Goal: Understand process/instructions: Learn how to perform a task or action

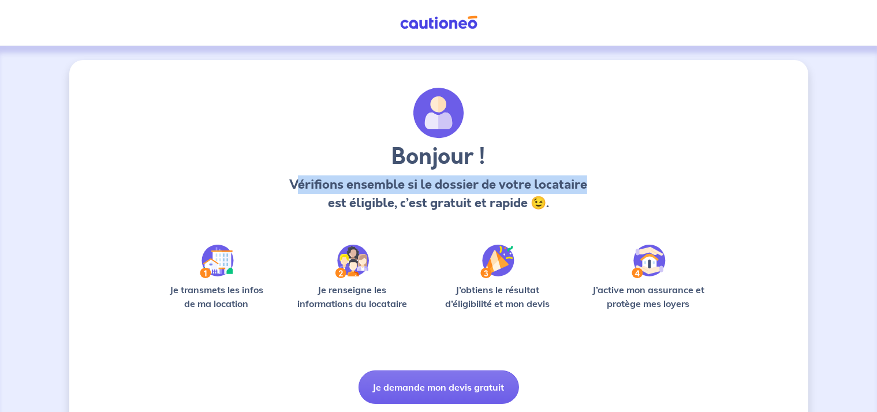
drag, startPoint x: 298, startPoint y: 184, endPoint x: 625, endPoint y: 185, distance: 327.3
click at [625, 185] on div "Bonjour ! Vérifions ensemble si le dossier de votre locataire est éligible, c’e…" at bounding box center [439, 155] width 522 height 134
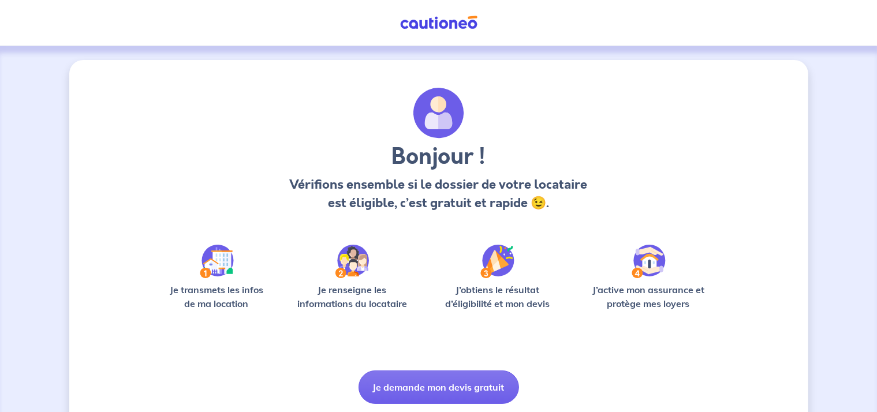
click at [625, 208] on div "Bonjour ! Vérifions ensemble si le dossier de votre locataire est éligible, c’e…" at bounding box center [439, 155] width 522 height 134
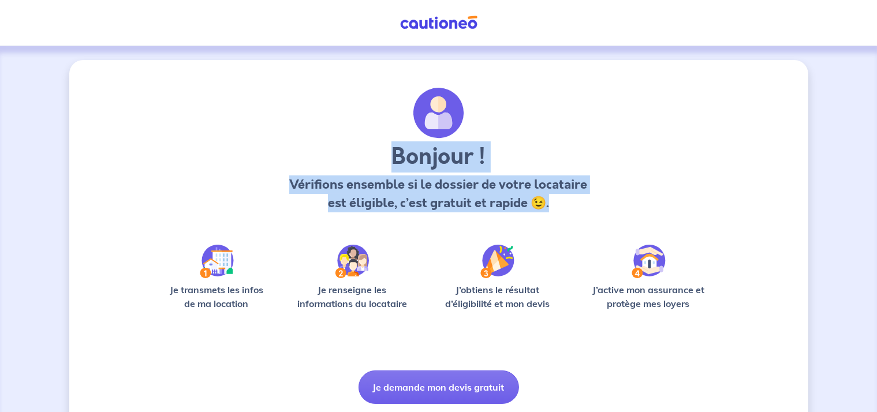
drag, startPoint x: 565, startPoint y: 198, endPoint x: 155, endPoint y: 106, distance: 420.1
click at [173, 118] on div "Bonjour ! Vérifions ensemble si le dossier de votre locataire est éligible, c’e…" at bounding box center [439, 246] width 554 height 316
click at [537, 203] on p "Vérifions ensemble si le dossier de votre locataire est éligible, c’est gratuit…" at bounding box center [438, 193] width 304 height 37
drag, startPoint x: 575, startPoint y: 205, endPoint x: 343, endPoint y: 95, distance: 256.1
click at [342, 95] on div "Bonjour ! Vérifions ensemble si le dossier de votre locataire est éligible, c’e…" at bounding box center [439, 155] width 522 height 134
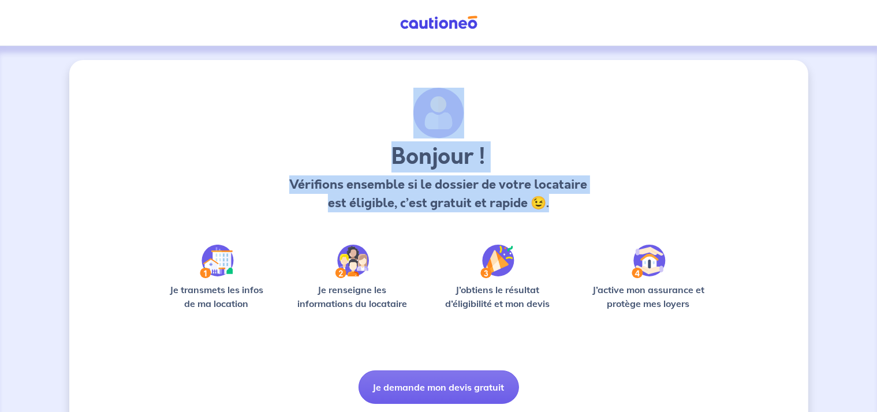
click at [649, 189] on div "Bonjour ! Vérifions ensemble si le dossier de votre locataire est éligible, c’e…" at bounding box center [439, 155] width 522 height 134
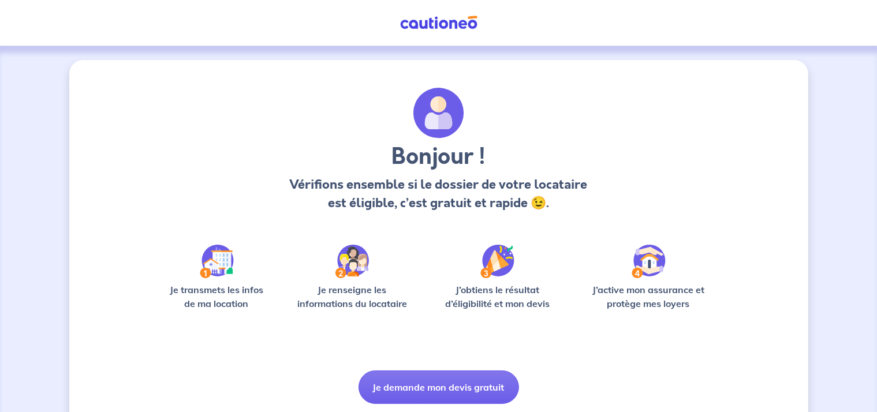
click at [248, 164] on div "Bonjour ! Vérifions ensemble si le dossier de votre locataire est éligible, c’e…" at bounding box center [439, 155] width 522 height 134
